Goal: Task Accomplishment & Management: Manage account settings

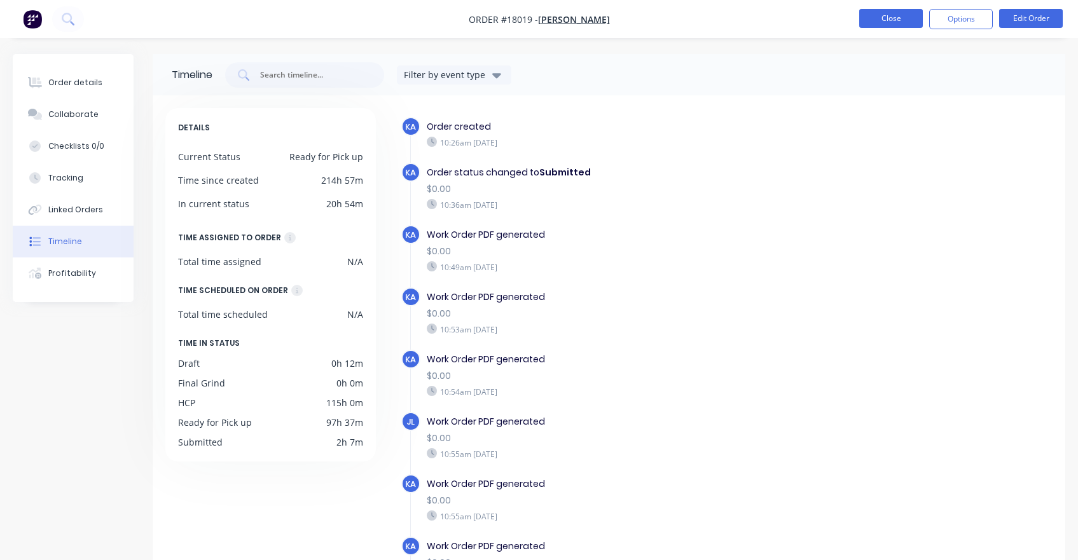
click at [890, 23] on button "Close" at bounding box center [891, 18] width 64 height 19
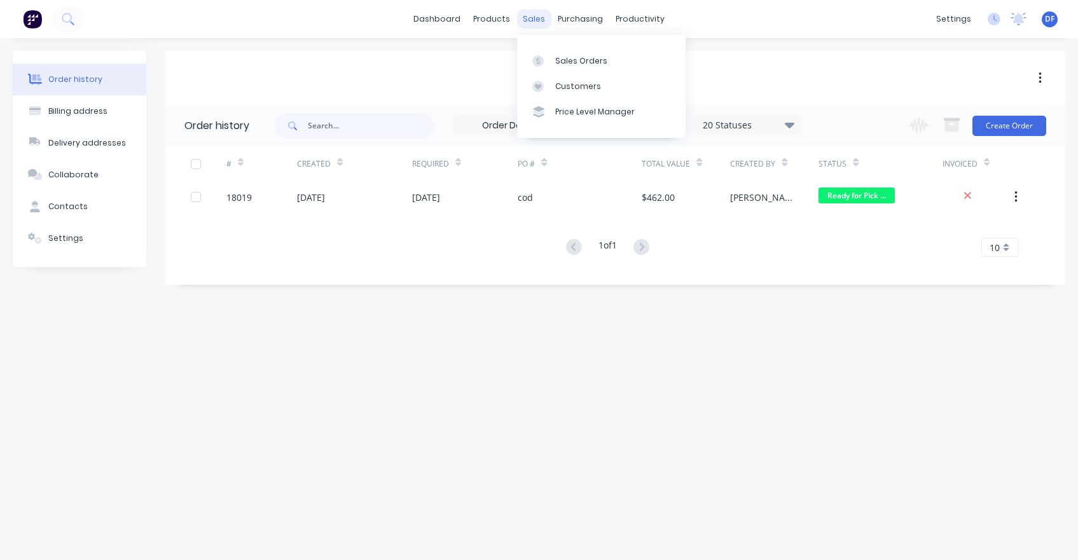
click at [535, 19] on div "sales" at bounding box center [533, 19] width 35 height 19
click at [574, 60] on div "Sales Orders" at bounding box center [581, 60] width 52 height 11
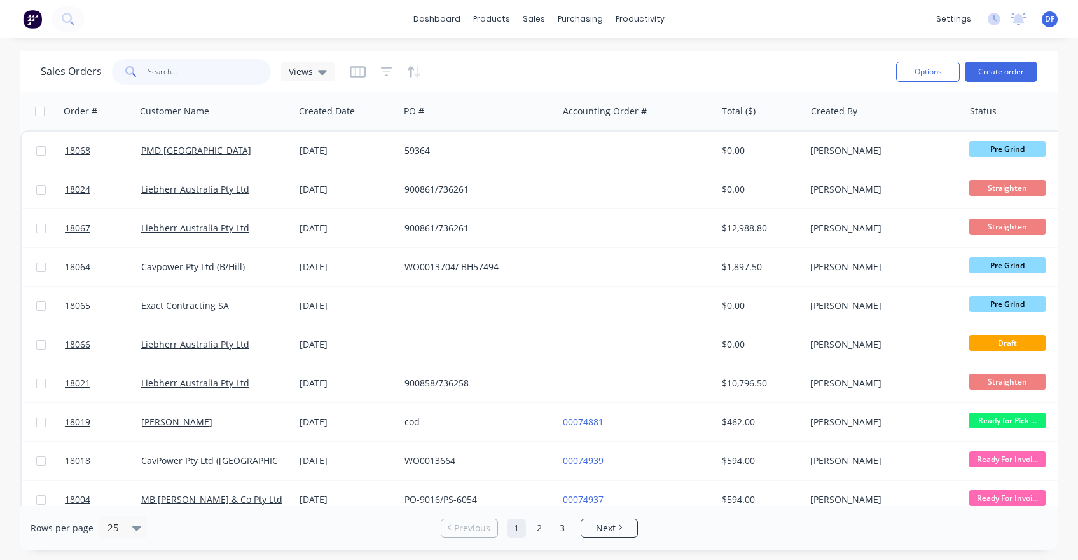
click at [224, 83] on input "text" at bounding box center [210, 71] width 124 height 25
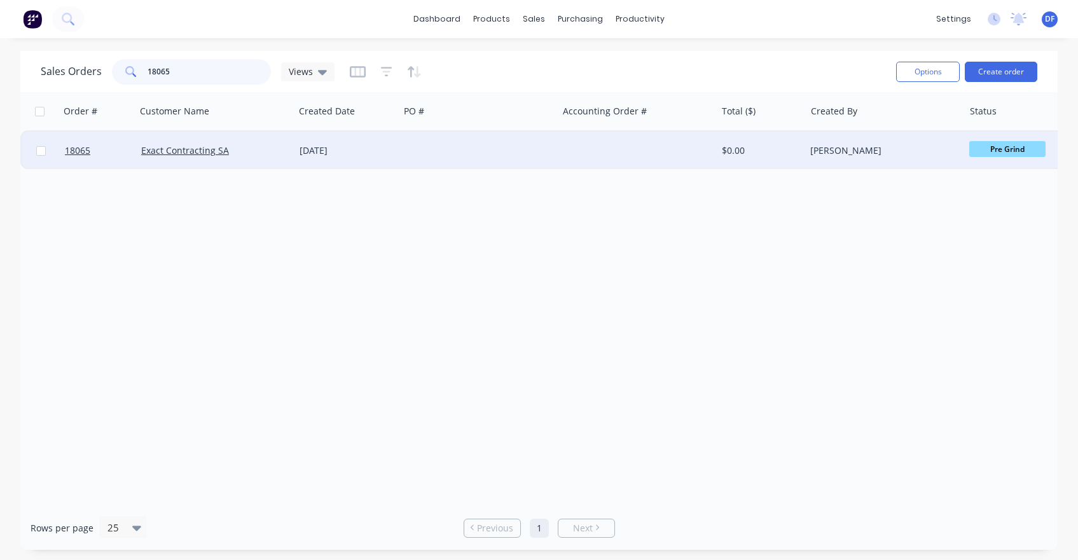
type input "18065"
click at [196, 156] on div "Exact Contracting SA" at bounding box center [211, 150] width 141 height 13
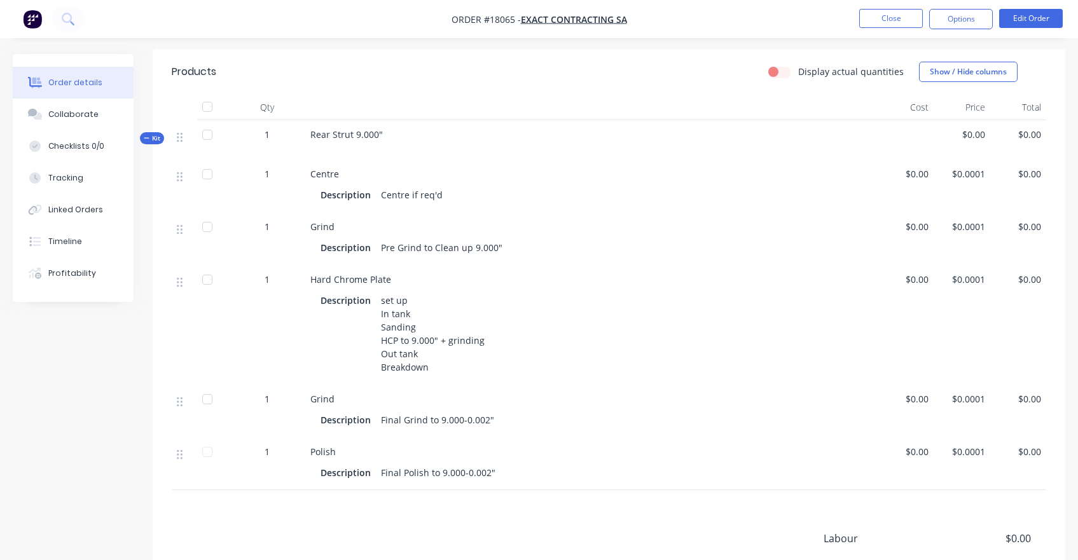
scroll to position [307, 0]
click at [916, 229] on span "$0.00" at bounding box center [906, 223] width 46 height 13
click at [913, 224] on span "$0.00" at bounding box center [906, 223] width 46 height 13
click at [1040, 16] on button "Edit Order" at bounding box center [1031, 18] width 64 height 19
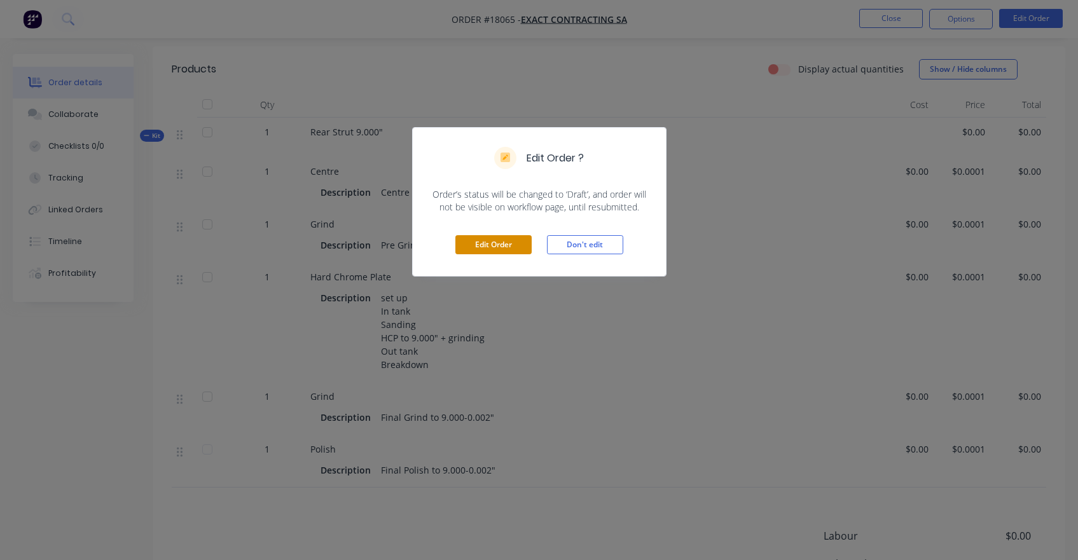
click at [487, 252] on button "Edit Order" at bounding box center [493, 244] width 76 height 19
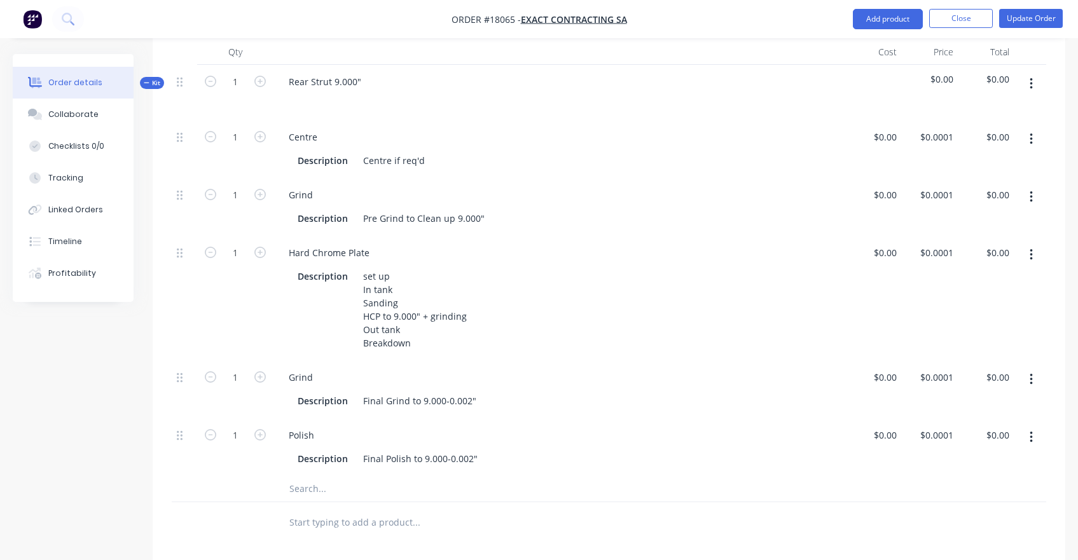
scroll to position [387, 0]
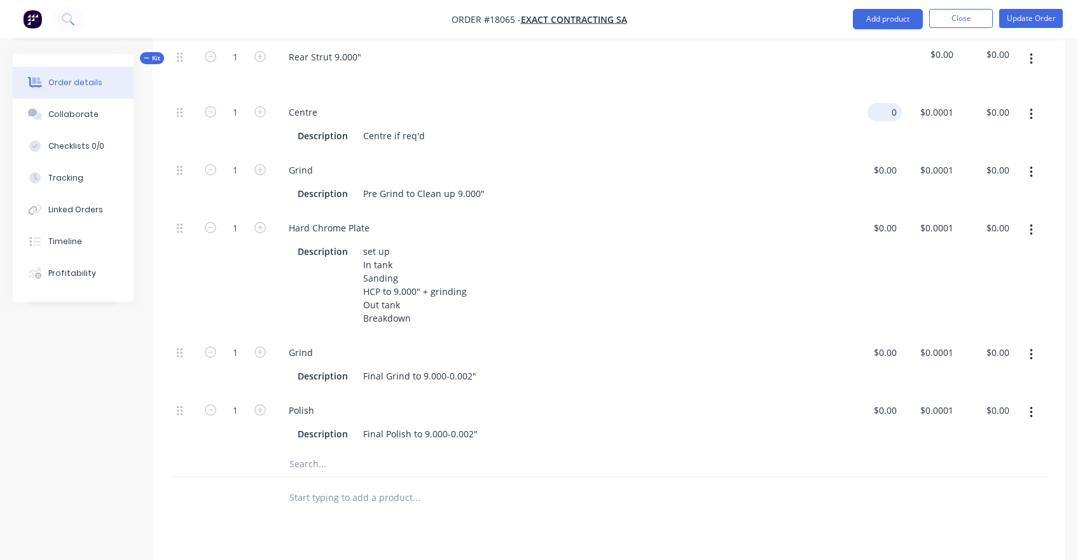
click at [888, 111] on input "0" at bounding box center [886, 112] width 29 height 18
type input "$0.00"
type input "0"
type input "$0.00"
click at [888, 173] on input "0" at bounding box center [886, 170] width 29 height 18
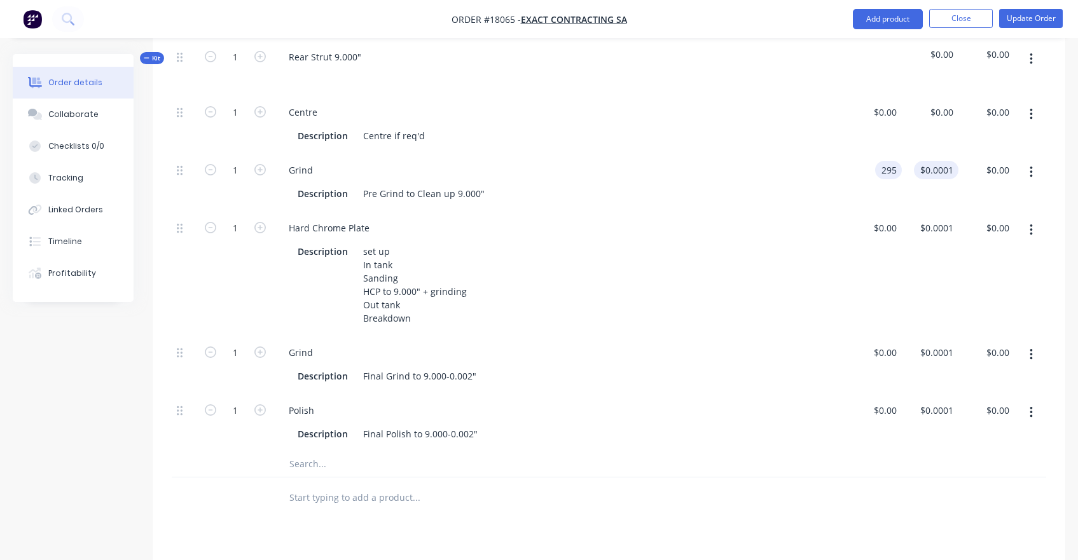
type input "$295.00"
type input "295"
type input "$295.00"
click at [921, 172] on div "295 $0.0001" at bounding box center [930, 182] width 56 height 58
type input "$0.001"
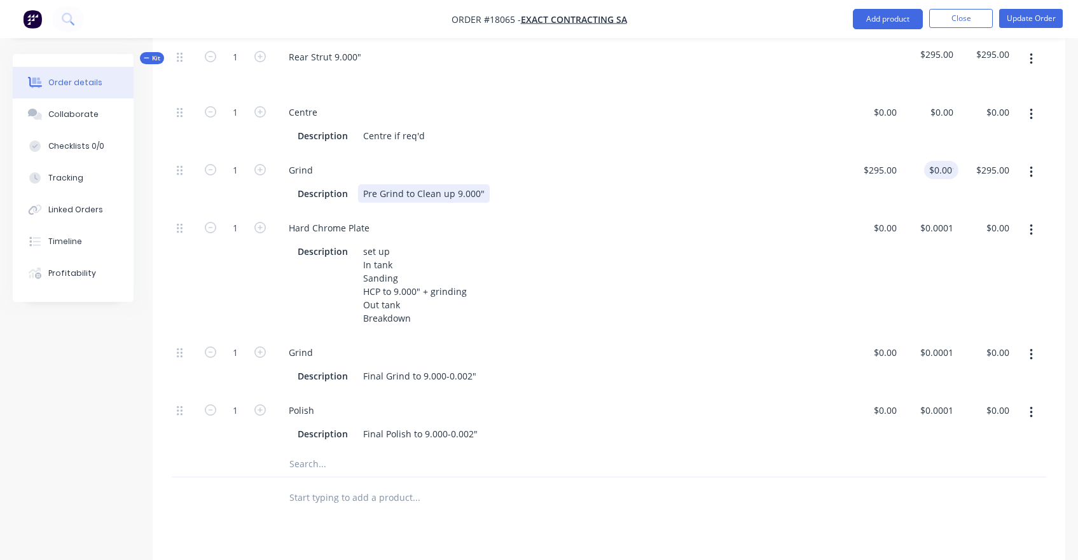
type input "$0.00"
click at [834, 205] on div "Grind Description Pre Grind to Clean up 9.000"" at bounding box center [559, 182] width 572 height 58
click at [1028, 108] on button "button" at bounding box center [1031, 114] width 30 height 23
click at [969, 150] on div "Duplicate" at bounding box center [986, 148] width 98 height 18
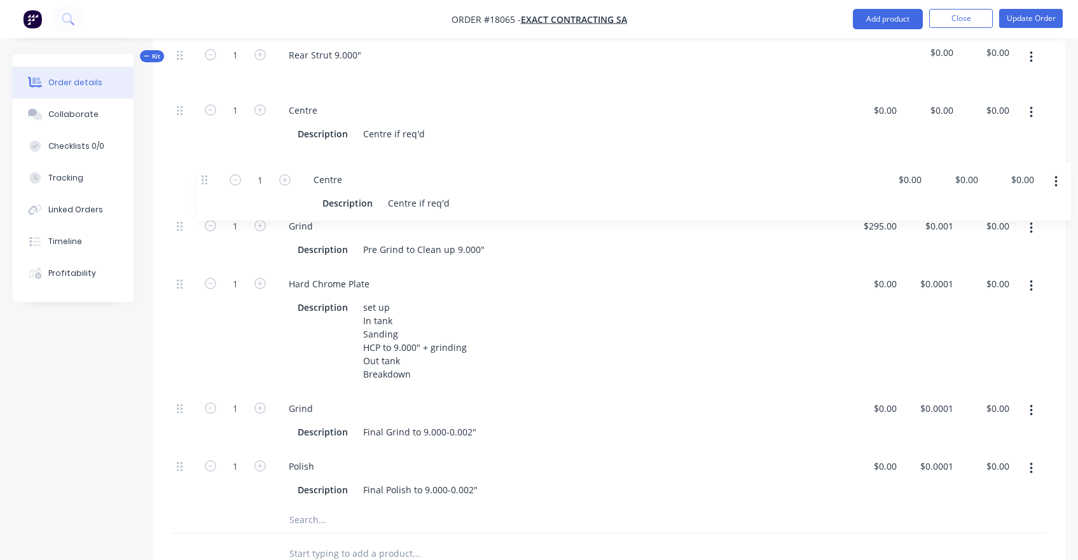
drag, startPoint x: 181, startPoint y: 471, endPoint x: 206, endPoint y: 177, distance: 295.4
click at [206, 177] on div "1 Centre Description Centre if req'd $0.00 $0.00 $0.00 $0.00 $0.00 $0.00 1 Grin…" at bounding box center [609, 300] width 874 height 414
click at [305, 167] on div "Centre" at bounding box center [303, 168] width 49 height 18
click at [880, 162] on div "0 $0.00" at bounding box center [874, 180] width 56 height 58
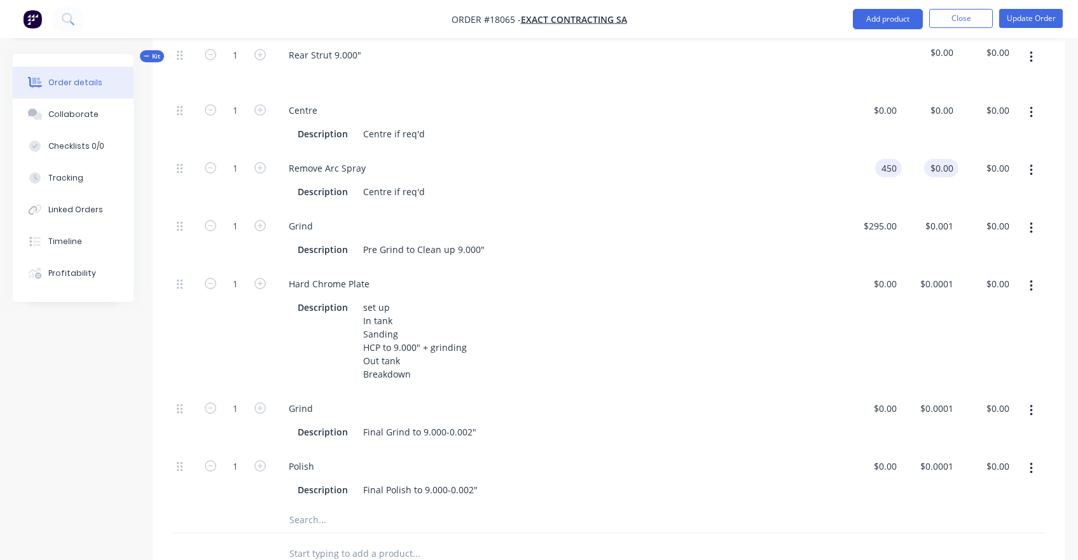
type input "$450.00"
type input "450"
type input "$450.00"
click at [956, 176] on div "450 0" at bounding box center [951, 168] width 15 height 18
type input "$450.00"
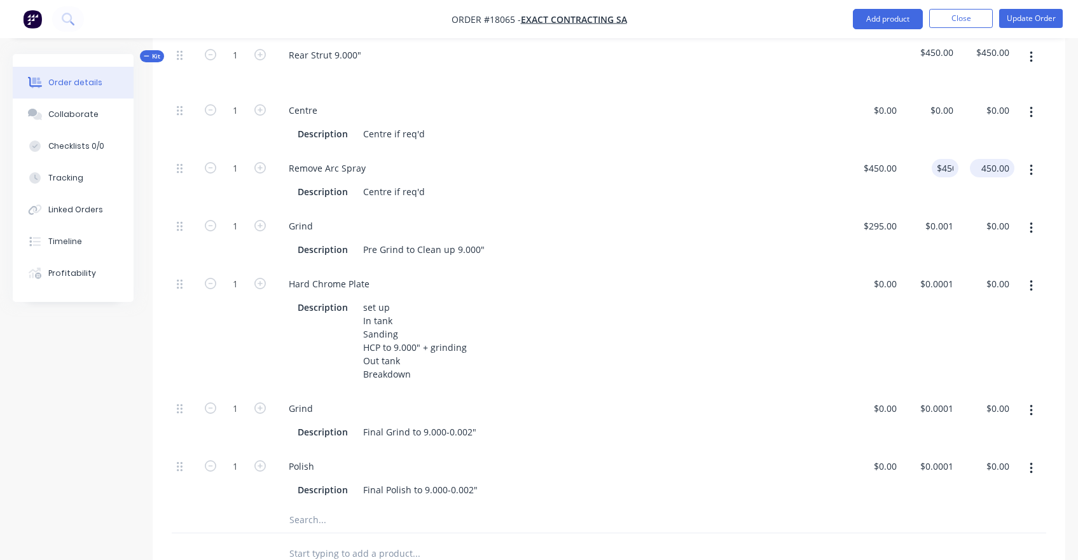
click at [992, 170] on input "450.00" at bounding box center [994, 168] width 39 height 18
type input "$585.00"
click at [746, 238] on div "Description Pre Grind to Clean up 9.000"" at bounding box center [560, 248] width 562 height 21
click at [886, 112] on div "0 $0.00" at bounding box center [884, 110] width 34 height 18
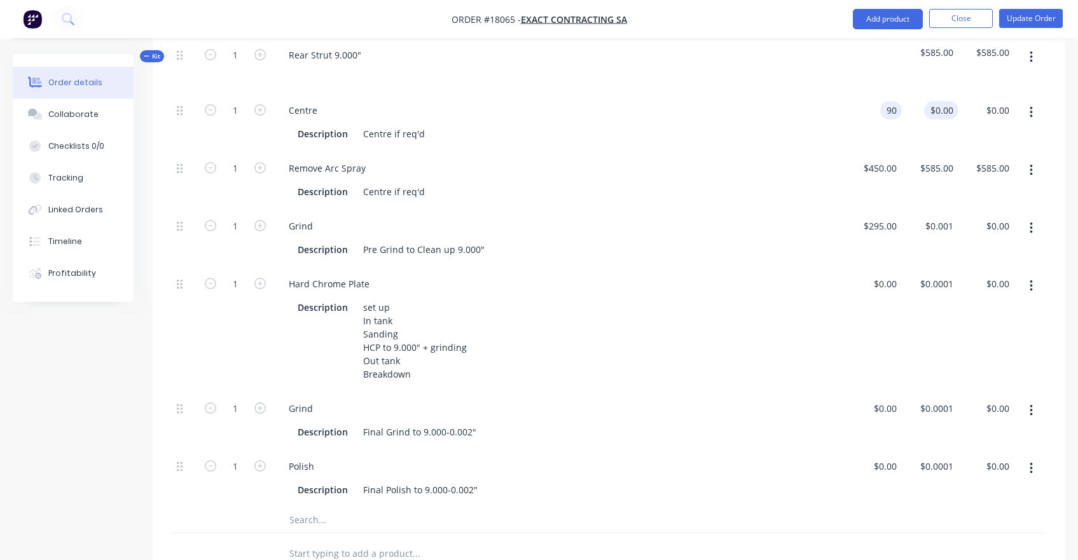
type input "$90.00"
type input "90"
type input "$90.00"
click at [944, 106] on input "90" at bounding box center [943, 110] width 29 height 18
type input "$120.00"
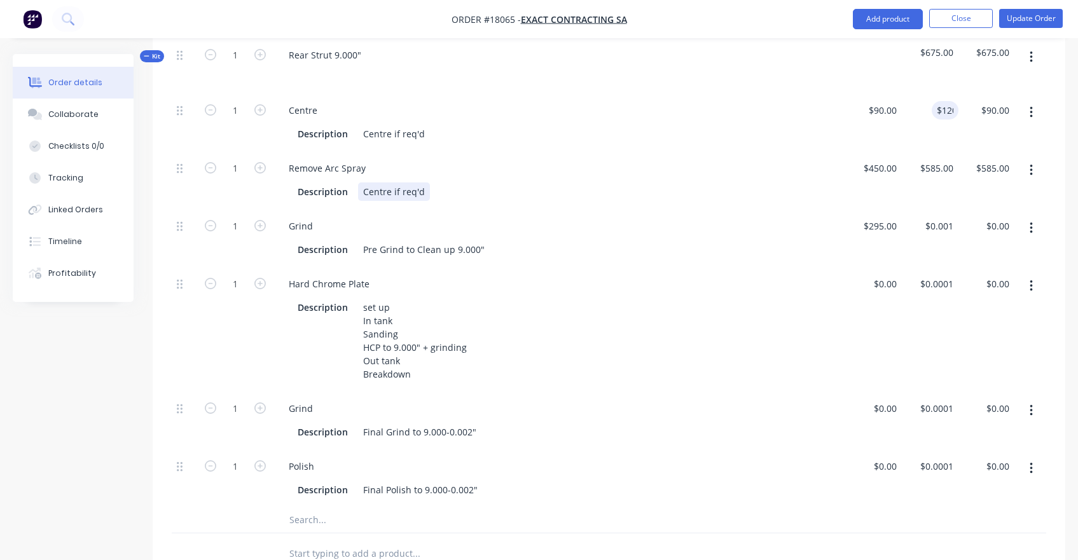
type input "$120.00"
click at [725, 181] on div "Description Centre if req'd" at bounding box center [560, 190] width 562 height 21
click at [395, 191] on div "Centre if req'd" at bounding box center [394, 191] width 72 height 18
drag, startPoint x: 361, startPoint y: 194, endPoint x: 439, endPoint y: 194, distance: 78.8
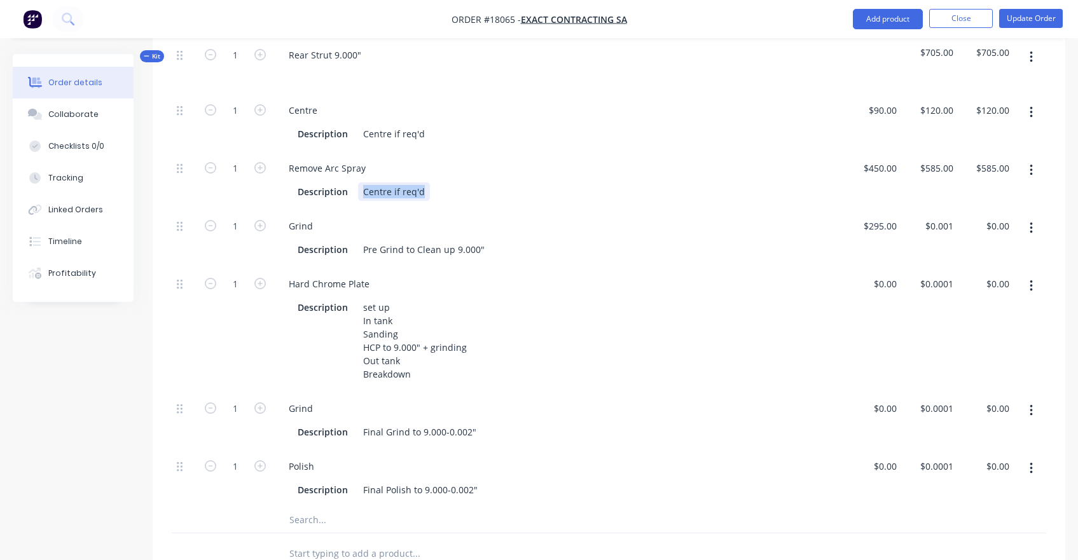
click at [439, 194] on div "Description Centre if req'd" at bounding box center [556, 191] width 529 height 18
click at [781, 254] on div "Description Pre Grind to Clean up 9.000"" at bounding box center [556, 249] width 529 height 18
click at [399, 190] on div "Removed old coating" at bounding box center [407, 191] width 99 height 18
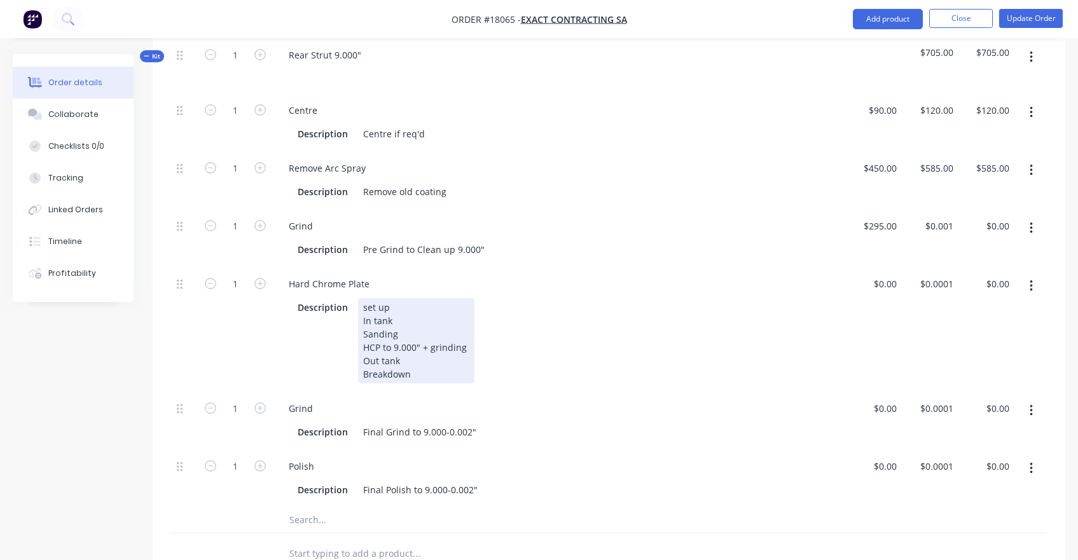
click at [530, 320] on div "Description set up In tank Sanding HCP to 9.000" + grinding Out tank Breakdown" at bounding box center [556, 340] width 529 height 85
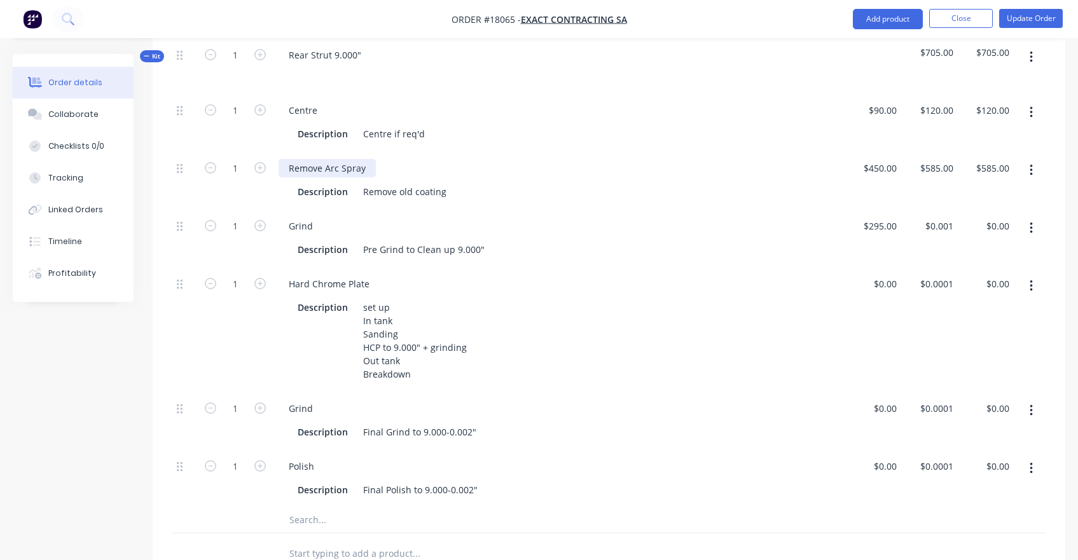
click at [369, 169] on div "Remove Arc Spray" at bounding box center [327, 168] width 97 height 18
click at [522, 256] on div "Description Pre Grind to Clean up 9.000"" at bounding box center [556, 249] width 529 height 18
click at [881, 283] on div "0 $0.00" at bounding box center [874, 329] width 56 height 125
type input "$955.00"
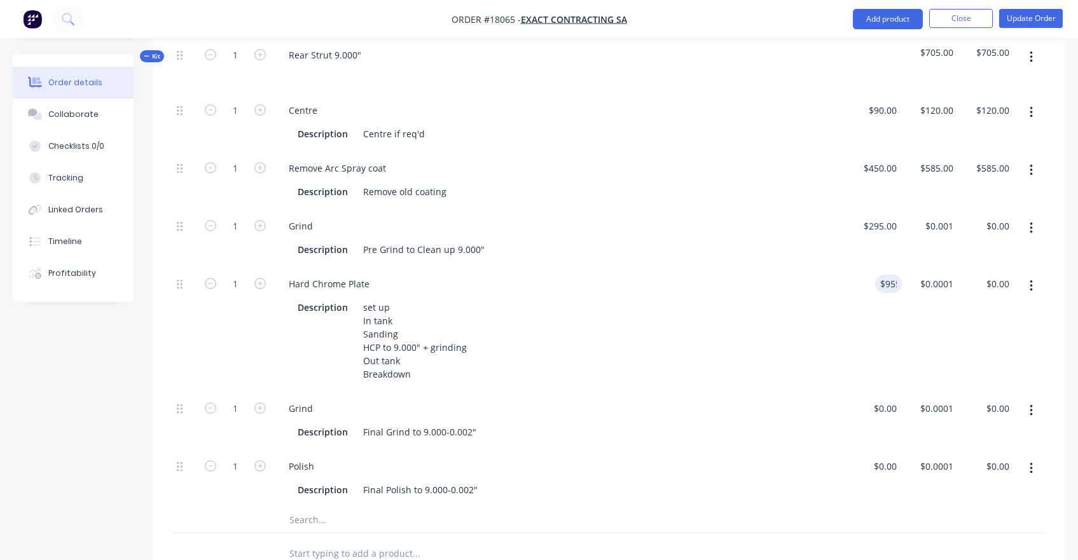
type input "$955.00"
click at [855, 344] on div "$955.00 $955.00" at bounding box center [874, 329] width 56 height 125
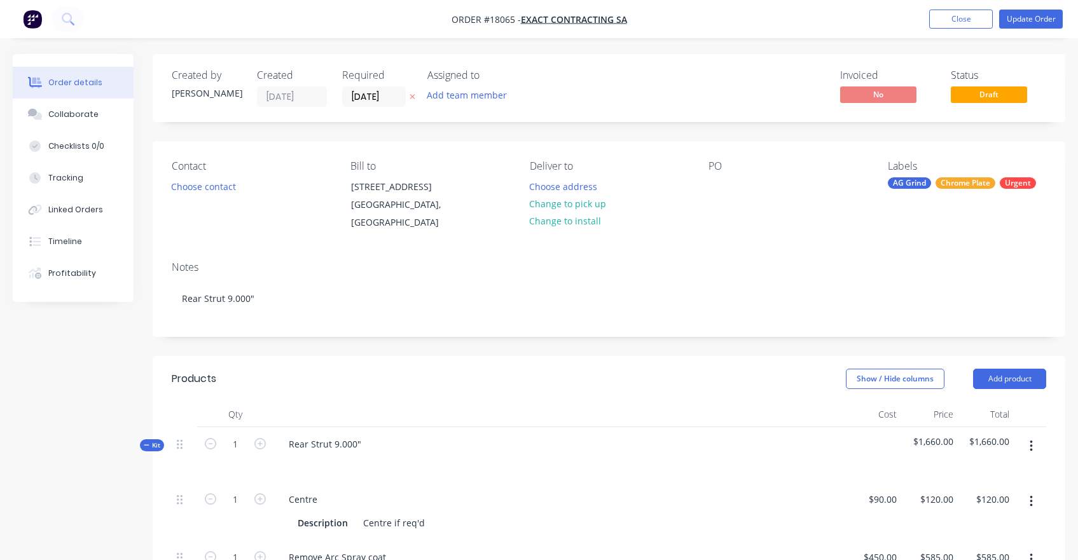
scroll to position [0, 0]
click at [391, 447] on div "Rear Strut 9.000"" at bounding box center [559, 454] width 572 height 55
click at [368, 444] on div "Rear Strut 9.000"" at bounding box center [325, 444] width 93 height 18
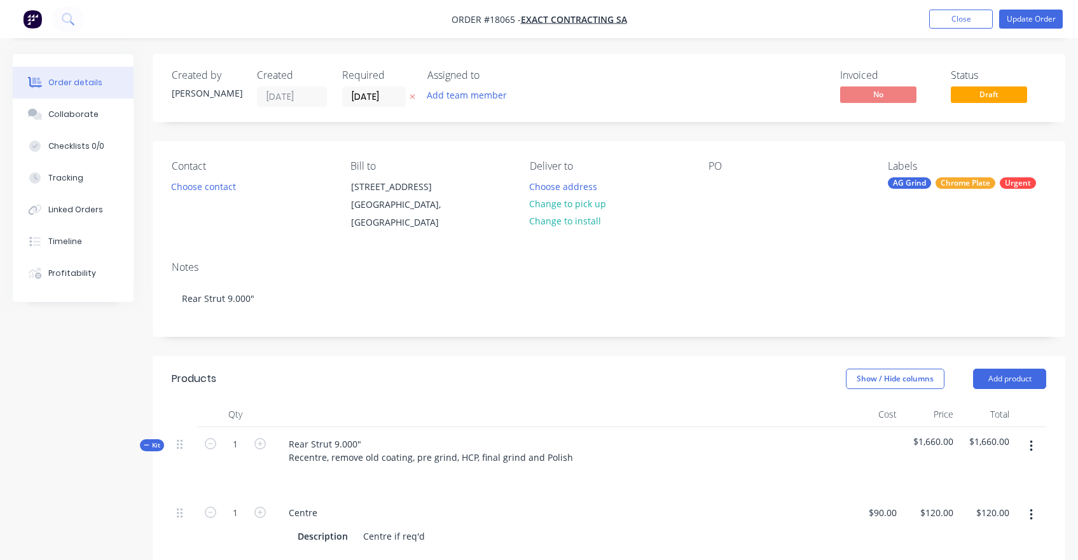
click at [488, 488] on div "Rear Strut 9.000" Recentre, remove old coating, pre grind, HCP, final grind and…" at bounding box center [559, 461] width 572 height 69
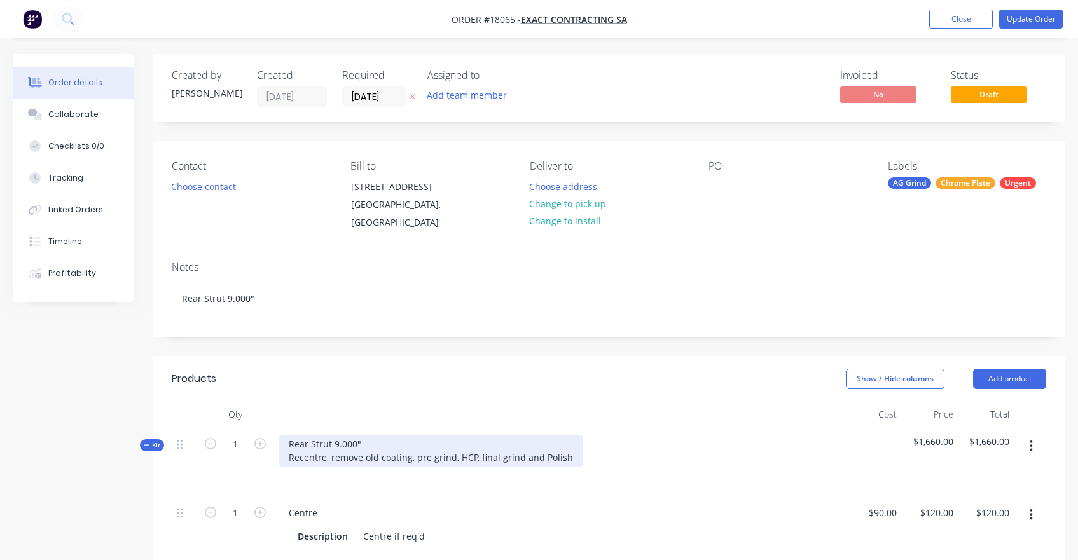
click at [331, 458] on div "Rear Strut 9.000" Recentre, remove old coating, pre grind, HCP, final grind and…" at bounding box center [431, 451] width 305 height 32
click at [333, 457] on div "Rear Strut 9.000" Recentre, remove old coating, pre grind, HCP, final grind and…" at bounding box center [431, 451] width 305 height 32
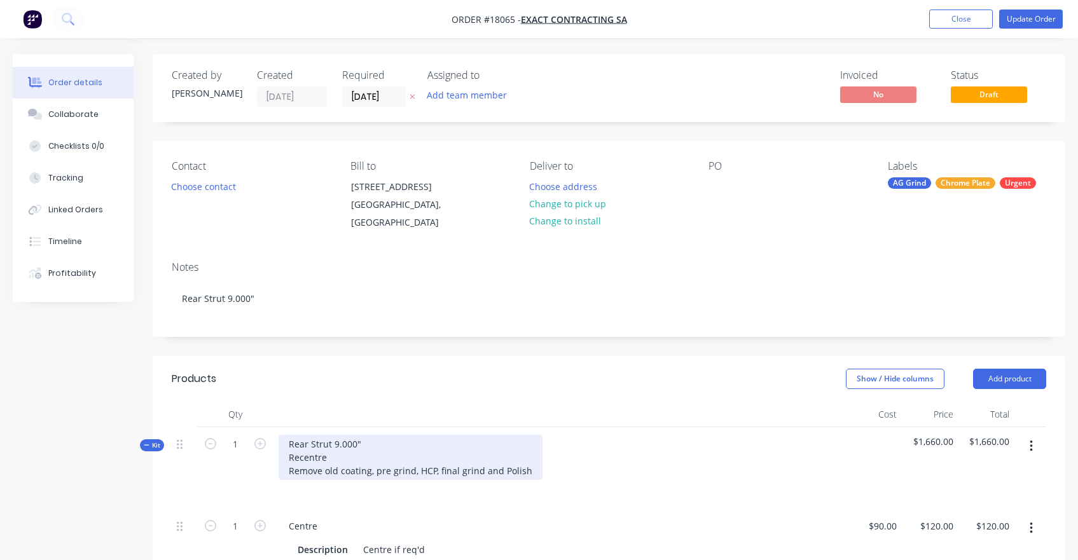
click at [378, 472] on div "Rear Strut 9.000" Recentre Remove old coating, pre grind, HCP, final grind and …" at bounding box center [411, 457] width 264 height 45
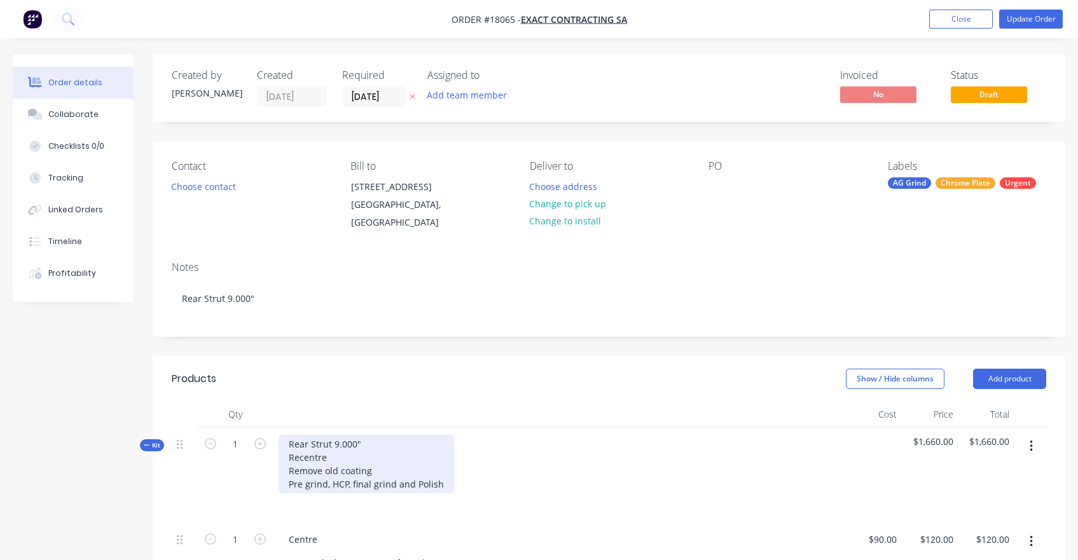
click at [332, 486] on div "Rear Strut 9.000" Recentre Remove old coating Pre grind, HCP, final grind and P…" at bounding box center [366, 464] width 175 height 58
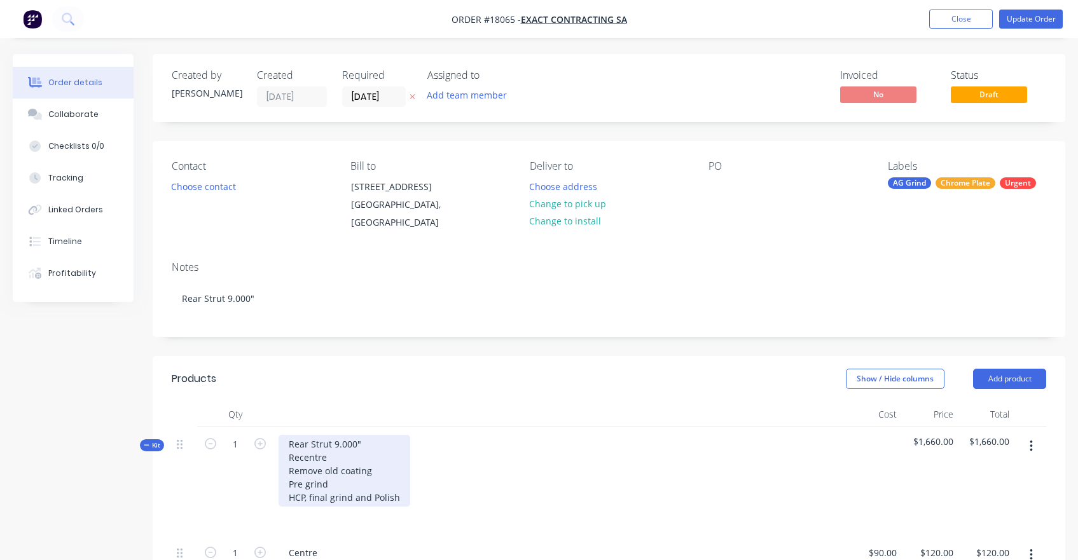
click at [312, 495] on div "Rear Strut 9.000" Recentre Remove old coating Pre grind HCP, final grind and Po…" at bounding box center [345, 471] width 132 height 72
click at [354, 509] on div "Rear Strut 9.000" Recentre Remove old coating Pre grind HCP Final grind and Pol…" at bounding box center [335, 477] width 113 height 85
click at [289, 457] on div "Rear Strut 9.000" Recentre Remove old coating Pre grind HCP Final grind Polish" at bounding box center [331, 484] width 104 height 99
click at [289, 467] on div "Rear Strut 9.000" - Recentre Remove old coating Pre grind HCP Final grind Polish" at bounding box center [331, 484] width 104 height 99
click at [288, 486] on div "Rear Strut 9.000" - Recentre - Remove old coating Pre grind HCP Final grind Pol…" at bounding box center [333, 484] width 109 height 99
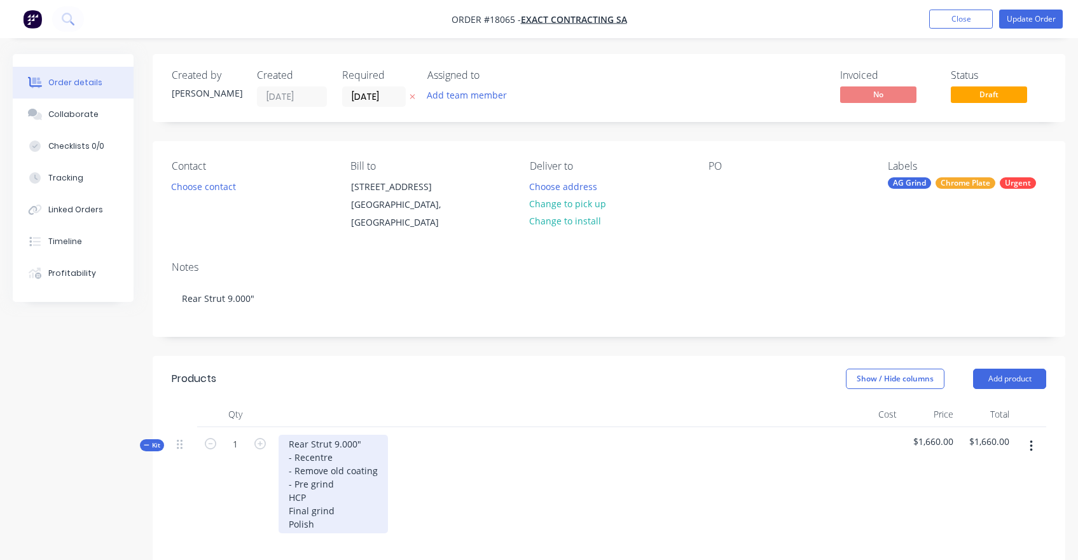
click at [286, 500] on div "Rear Strut 9.000" - Recentre - Remove old coating - Pre grind HCP Final grind P…" at bounding box center [333, 484] width 109 height 99
click at [288, 512] on div "Rear Strut 9.000" - Recentre - Remove old coating - Pre grind - HCP Final grind…" at bounding box center [333, 484] width 109 height 99
click at [289, 528] on div "Rear Strut 9.000" - Recentre - Remove old coating - Pre grind - HCP - Final gri…" at bounding box center [333, 484] width 109 height 99
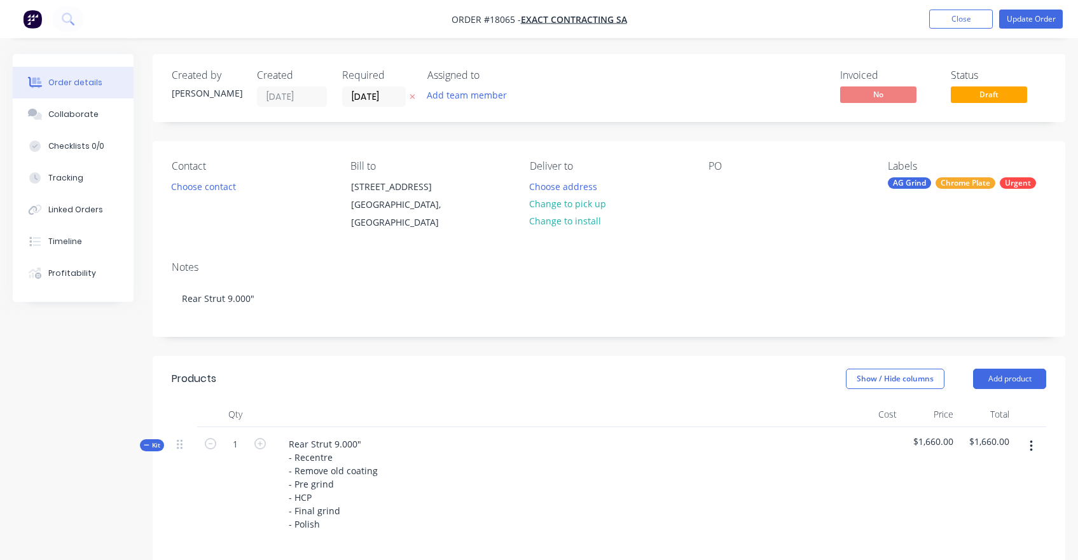
click at [562, 426] on div at bounding box center [559, 414] width 572 height 25
click at [1021, 15] on button "Update Order" at bounding box center [1031, 19] width 64 height 19
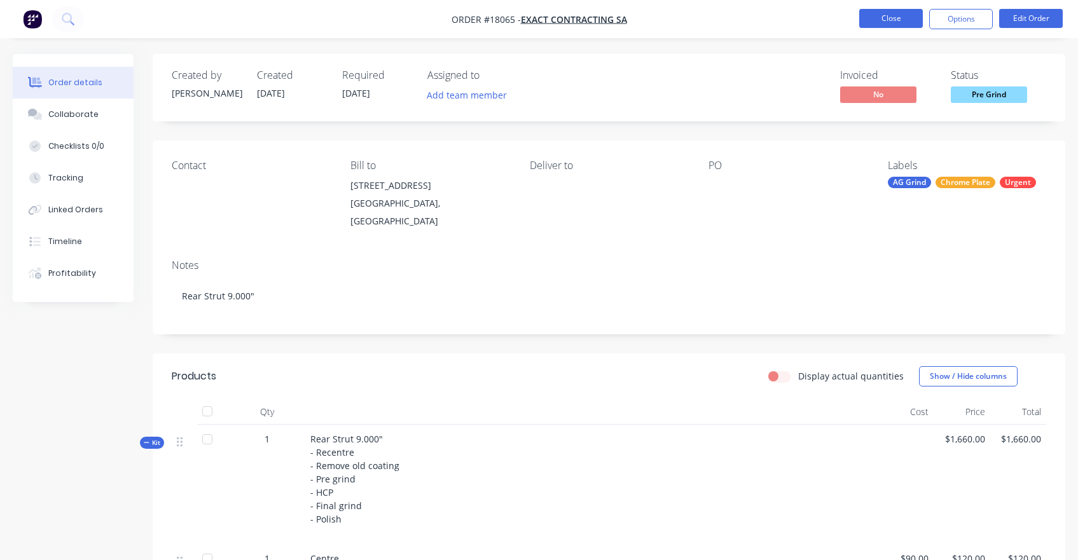
click at [895, 22] on button "Close" at bounding box center [891, 18] width 64 height 19
